Goal: Navigation & Orientation: Find specific page/section

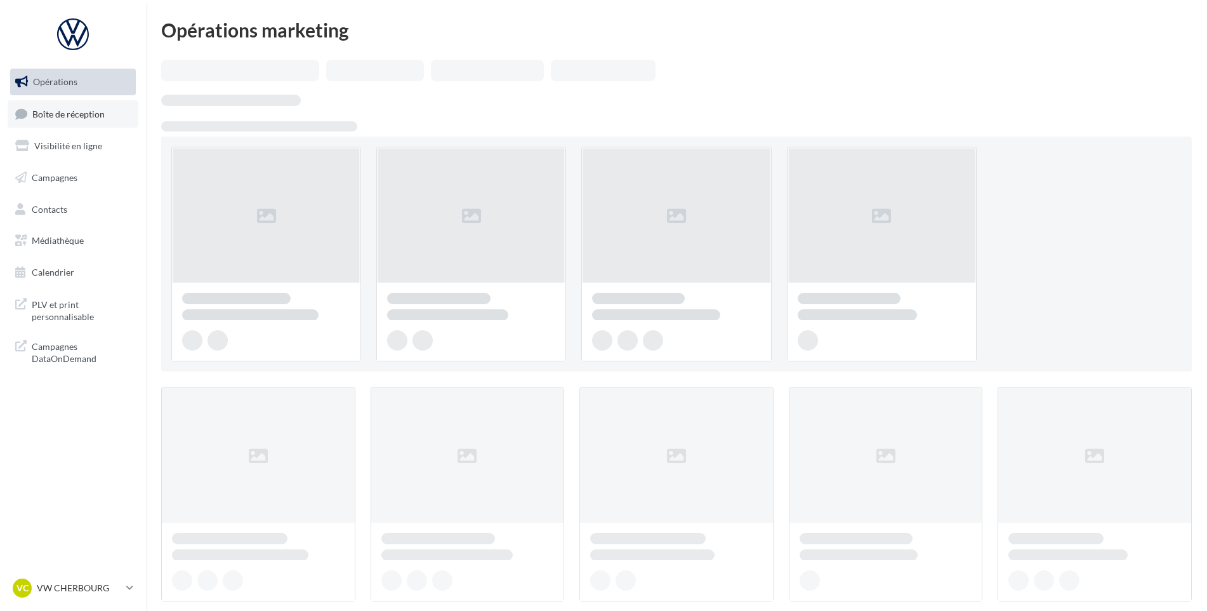
click at [36, 104] on link "Boîte de réception" at bounding box center [73, 113] width 131 height 27
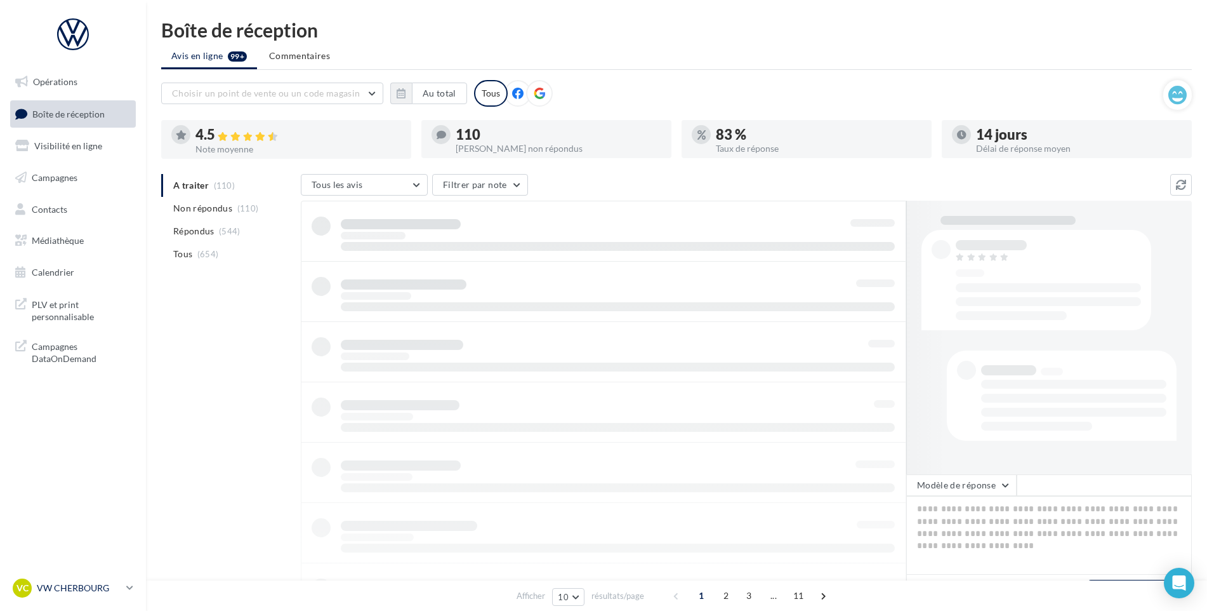
click at [88, 588] on p "VW CHERBOURG" at bounding box center [79, 587] width 84 height 13
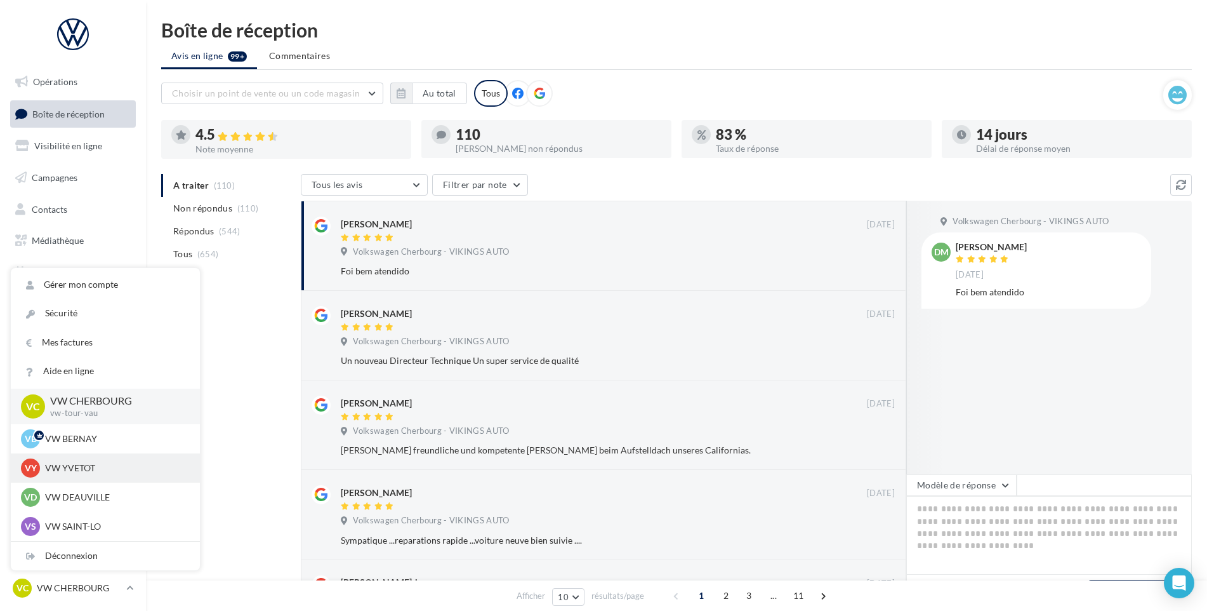
scroll to position [127, 0]
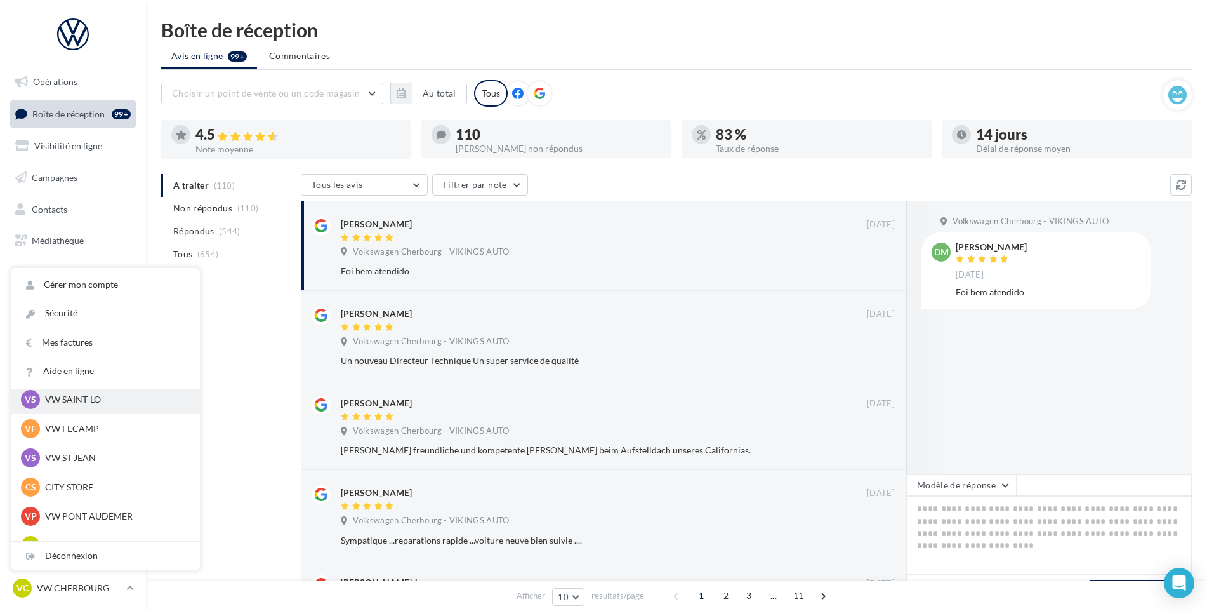
click at [86, 404] on p "VW SAINT-LO" at bounding box center [115, 399] width 140 height 13
